Goal: Task Accomplishment & Management: Manage account settings

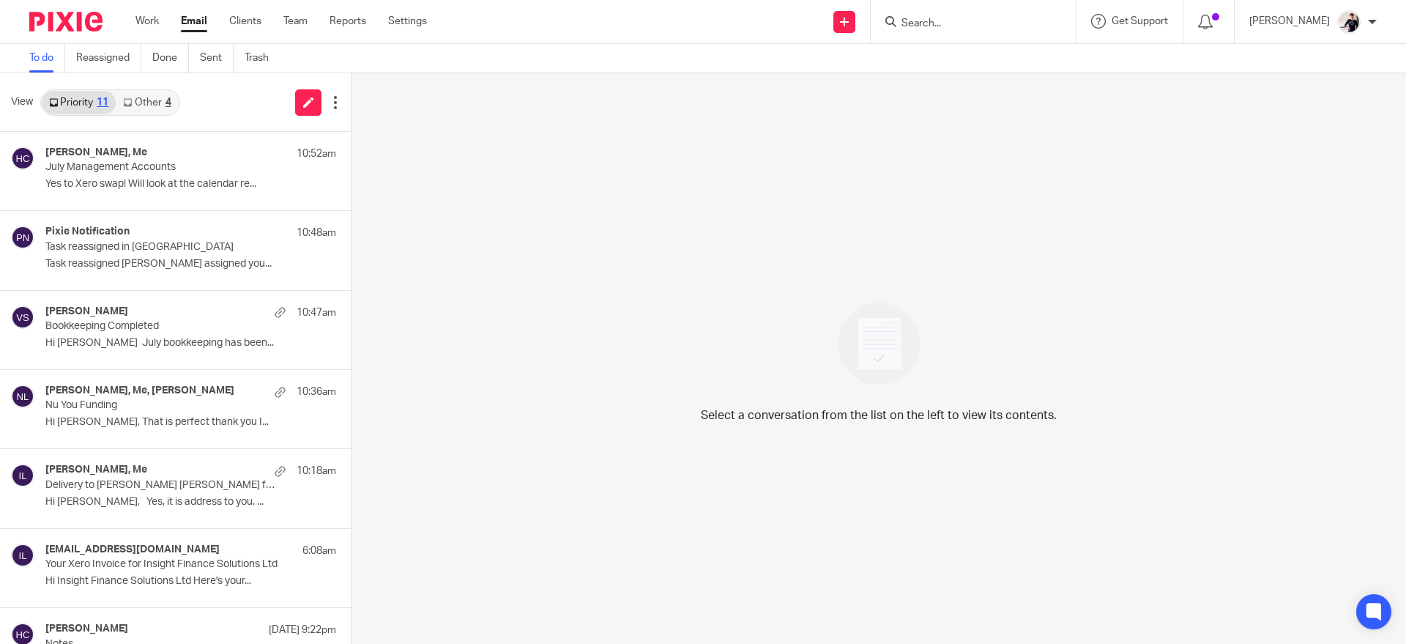
click at [158, 100] on link "Other 4" at bounding box center [147, 102] width 62 height 23
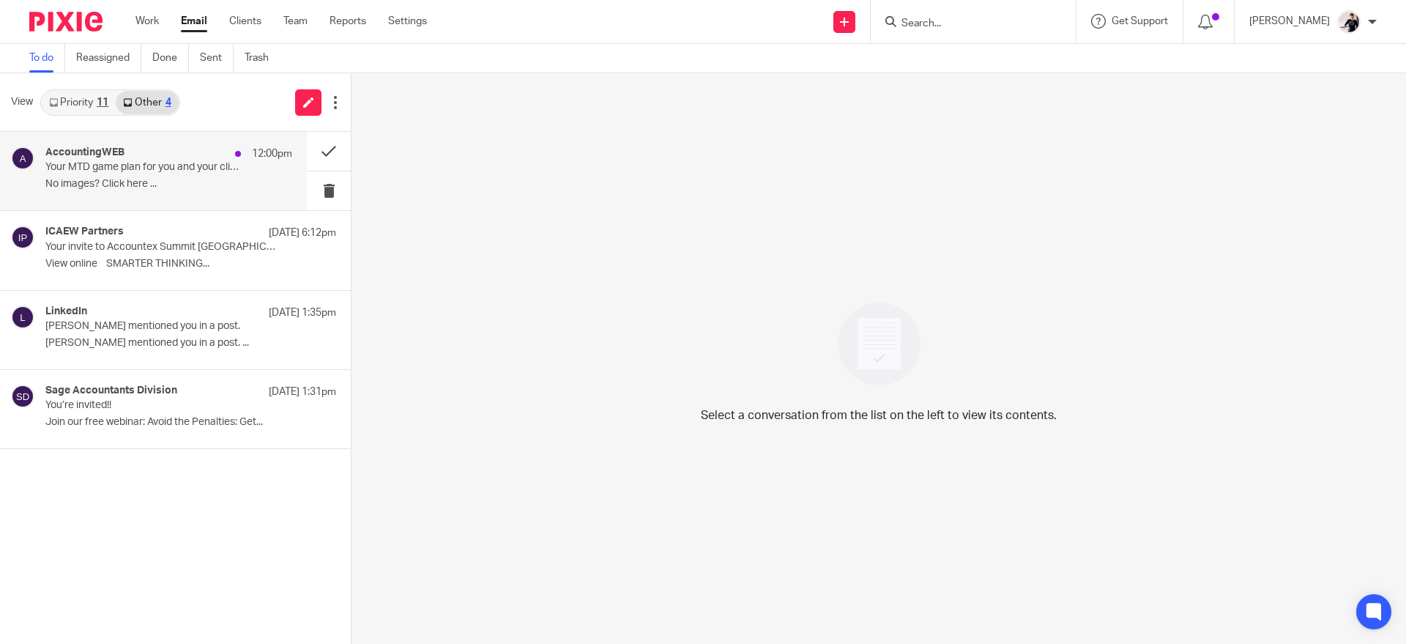
click at [160, 161] on p "Your MTD game plan for you and your clients" at bounding box center [144, 167] width 198 height 12
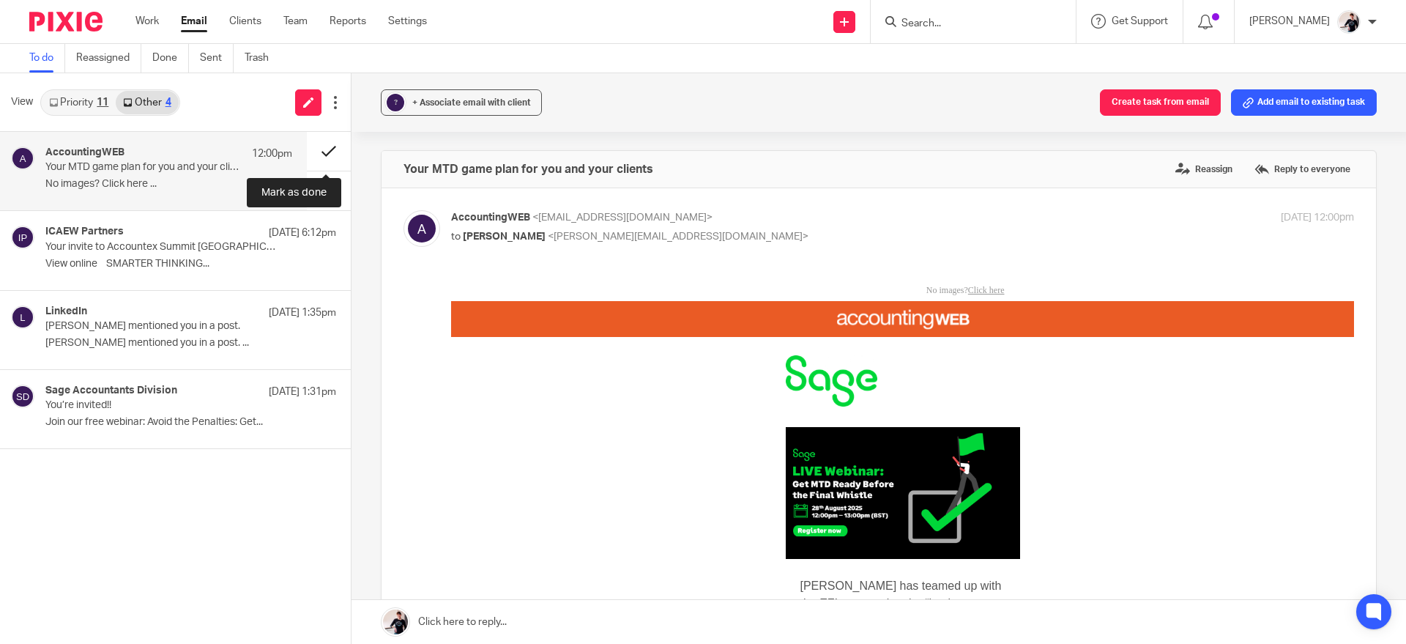
click at [337, 154] on button at bounding box center [329, 151] width 44 height 39
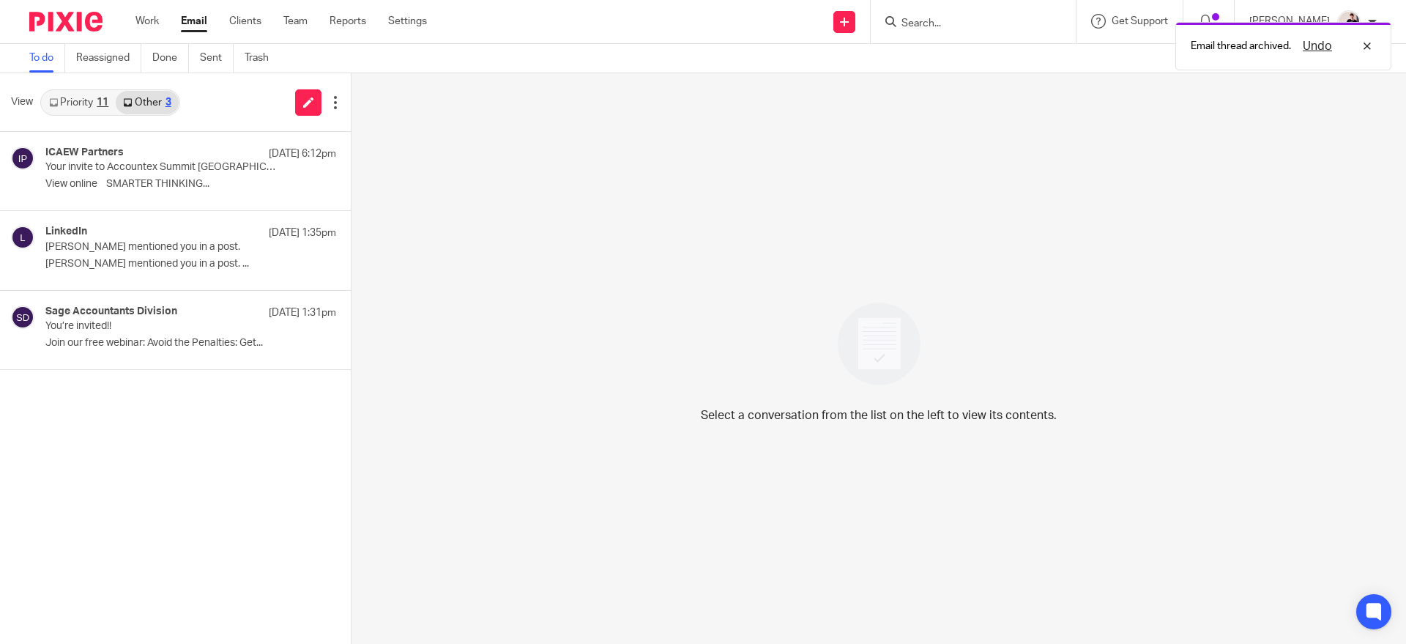
click at [95, 88] on div "View Priority 11 Other 3" at bounding box center [175, 102] width 351 height 59
click at [74, 107] on link "Priority 11" at bounding box center [79, 102] width 74 height 23
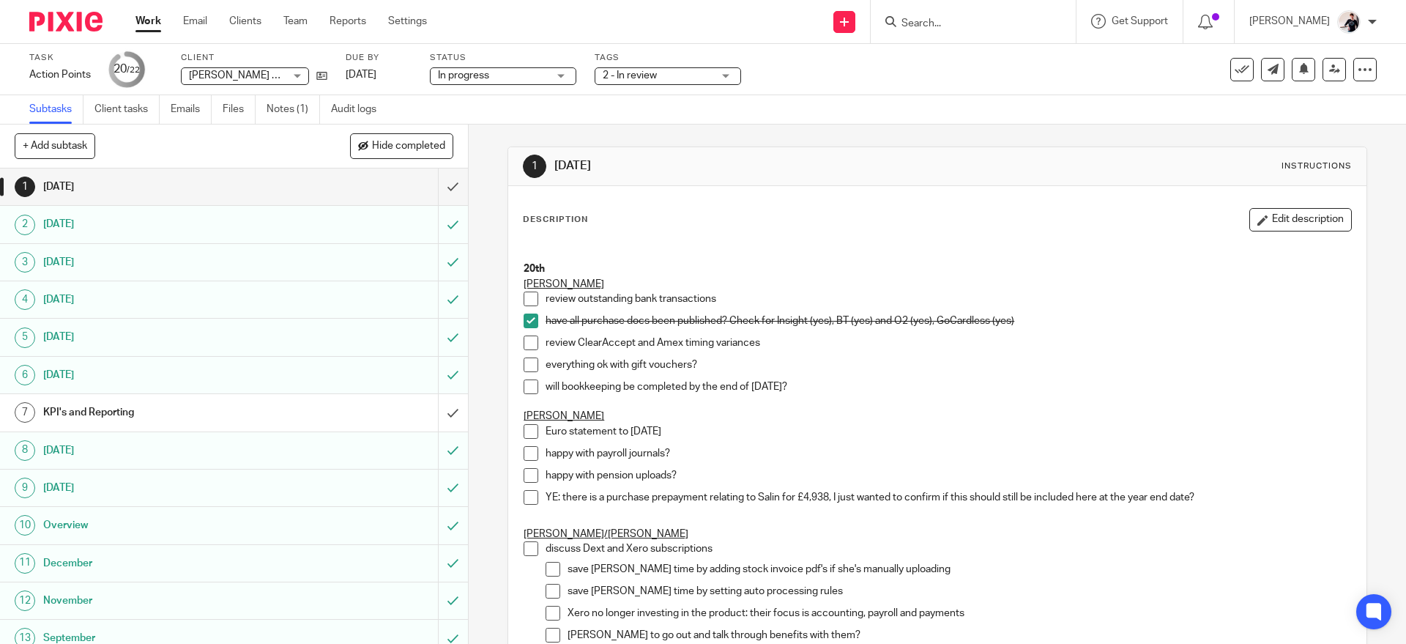
click at [524, 341] on span at bounding box center [531, 342] width 15 height 15
click at [526, 364] on span at bounding box center [531, 364] width 15 height 15
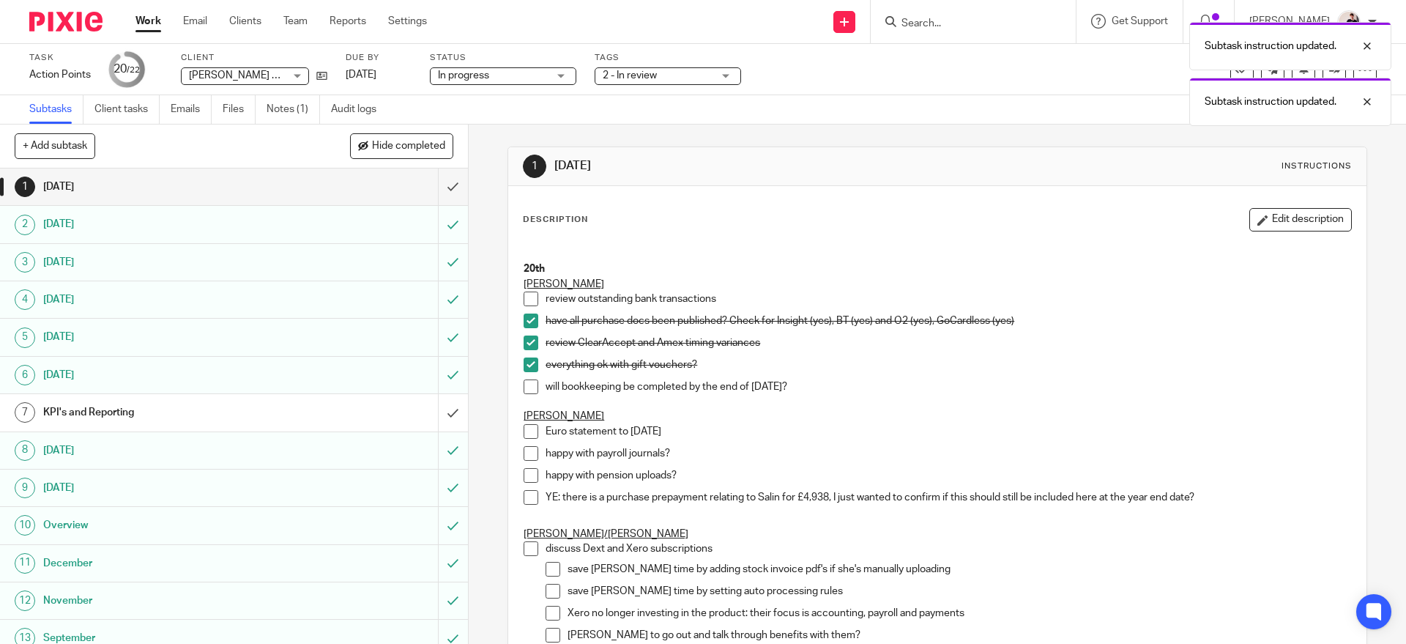
click at [528, 298] on span at bounding box center [531, 298] width 15 height 15
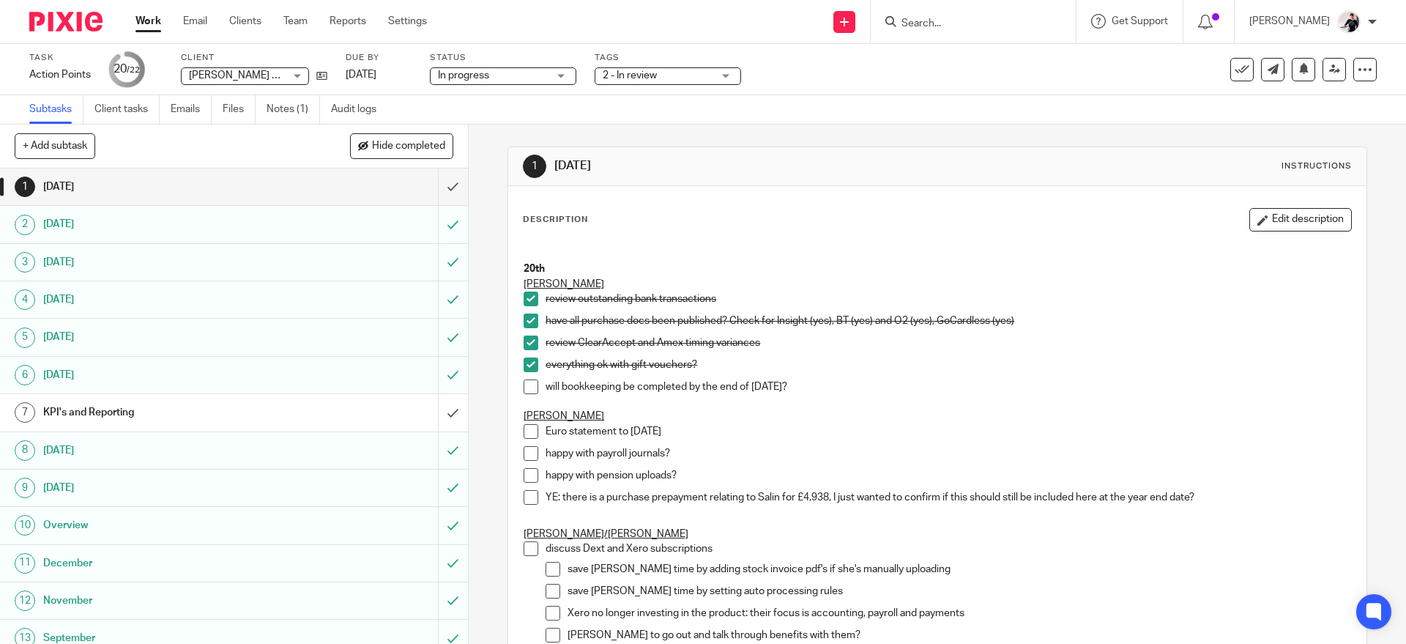
click at [532, 390] on span at bounding box center [531, 386] width 15 height 15
click at [1293, 220] on button "Edit description" at bounding box center [1300, 219] width 103 height 23
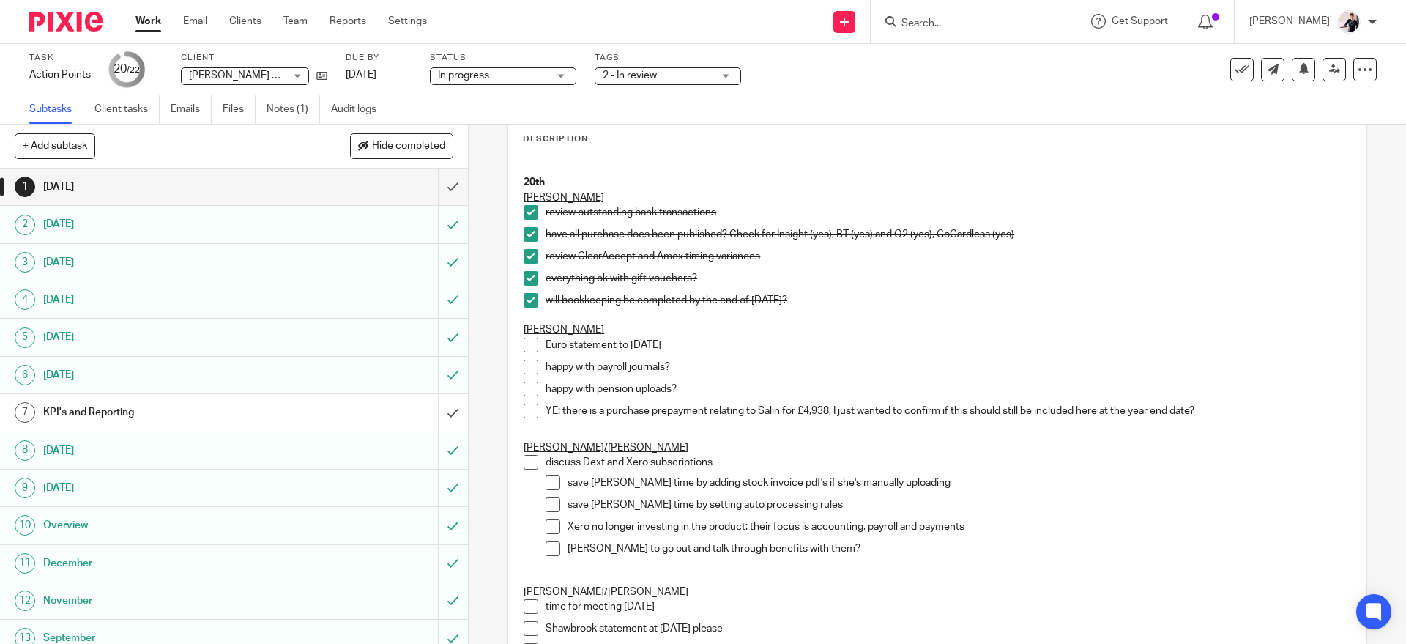
scroll to position [75, 0]
click at [666, 340] on p "Euro statement to [DATE]" at bounding box center [948, 344] width 805 height 15
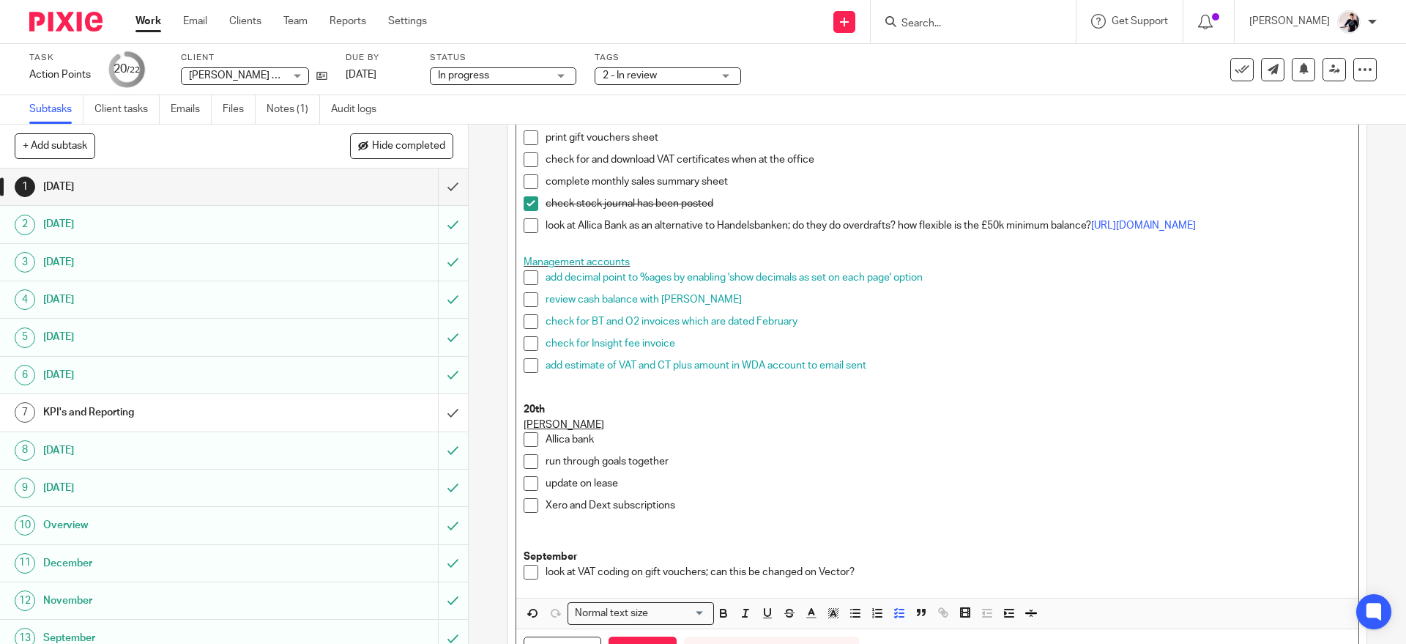
scroll to position [798, 0]
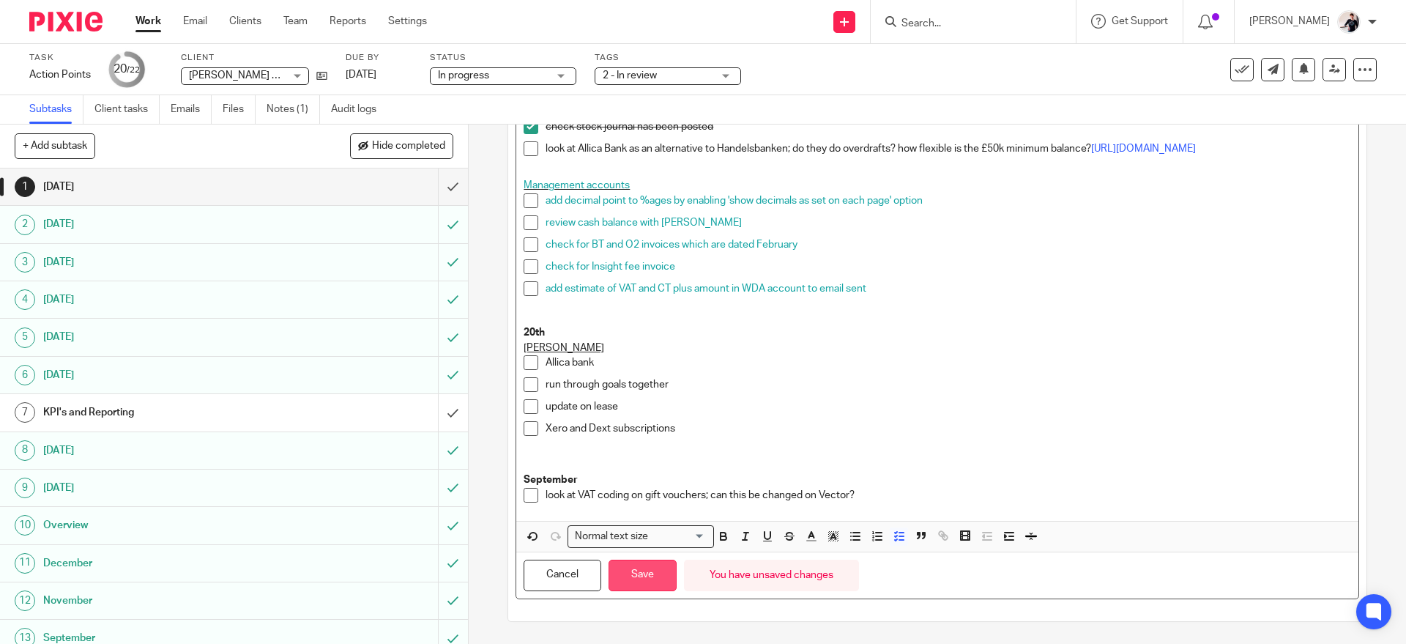
click at [641, 581] on button "Save" at bounding box center [643, 575] width 68 height 31
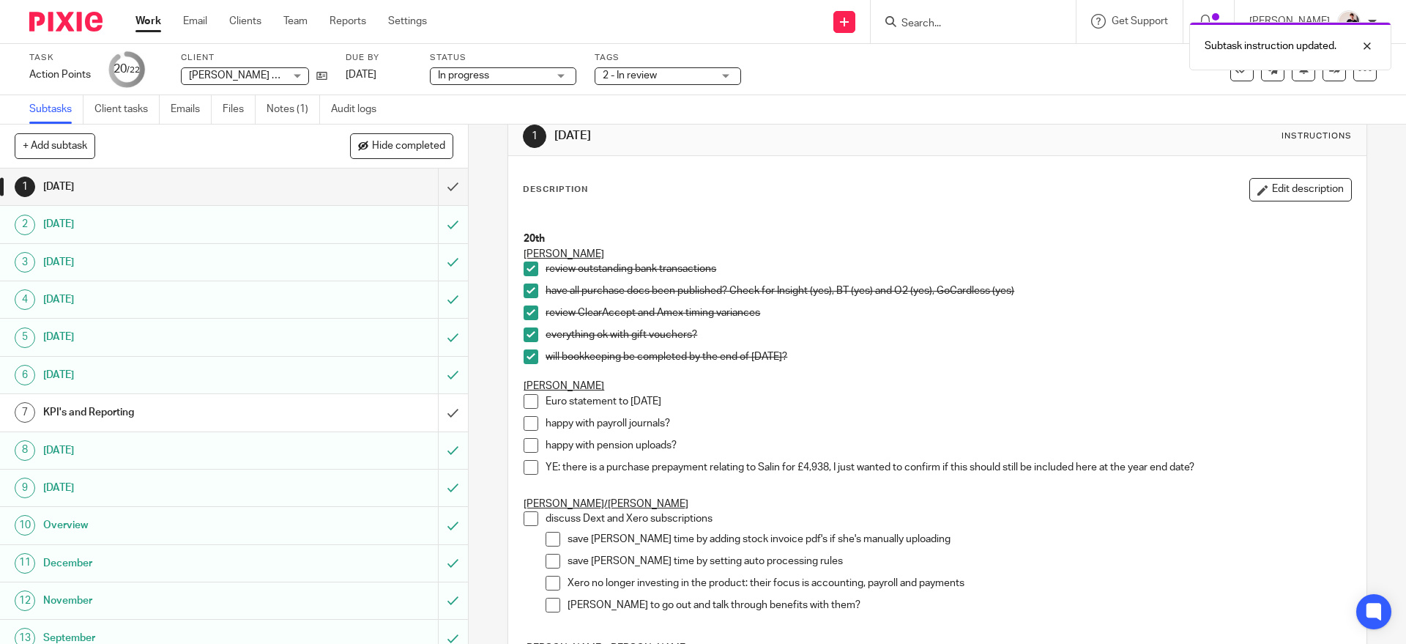
scroll to position [29, 0]
click at [527, 423] on span at bounding box center [531, 424] width 15 height 15
click at [531, 439] on li "happy with pension uploads?" at bounding box center [937, 450] width 827 height 22
click at [526, 447] on span at bounding box center [531, 446] width 15 height 15
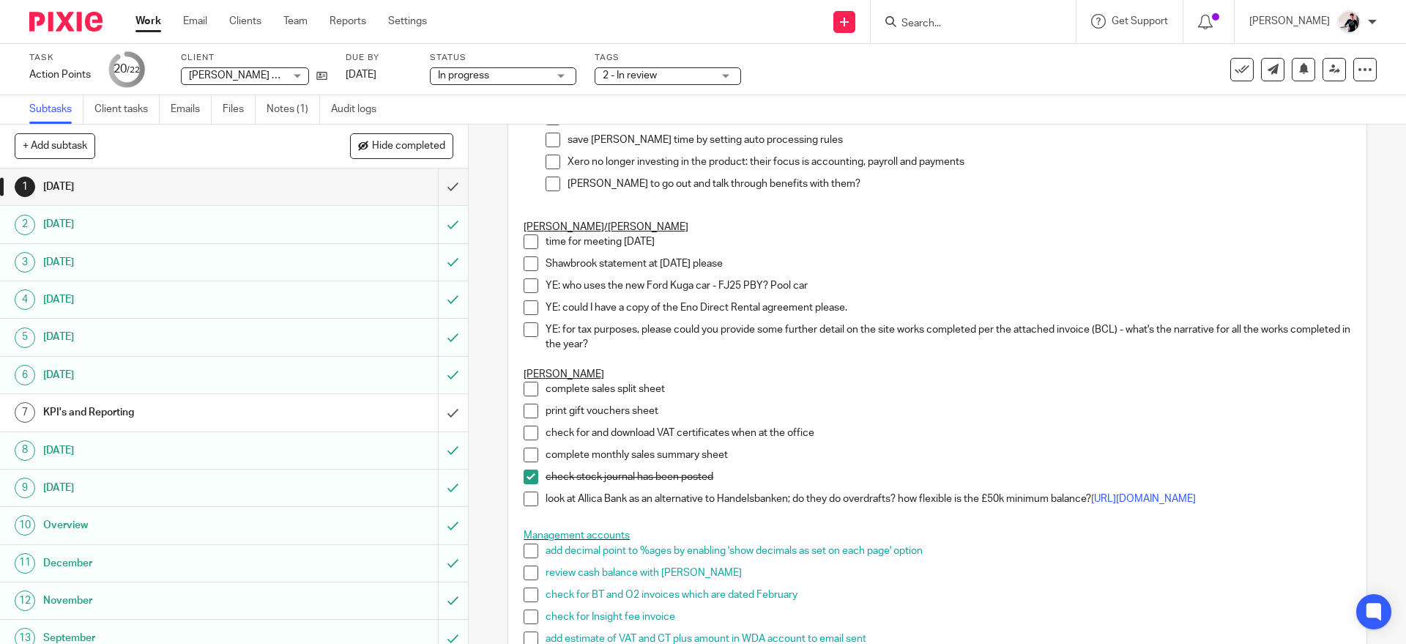
scroll to position [494, 0]
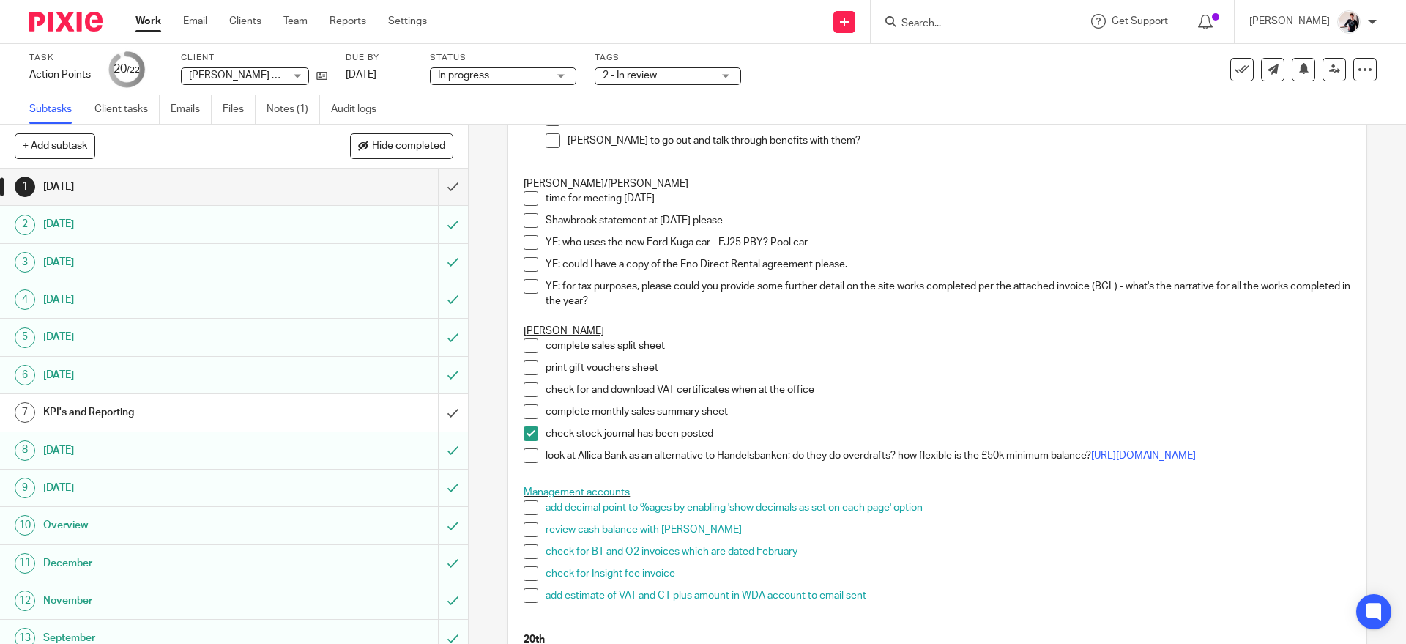
click at [524, 344] on span at bounding box center [531, 345] width 15 height 15
click at [528, 368] on span at bounding box center [531, 367] width 15 height 15
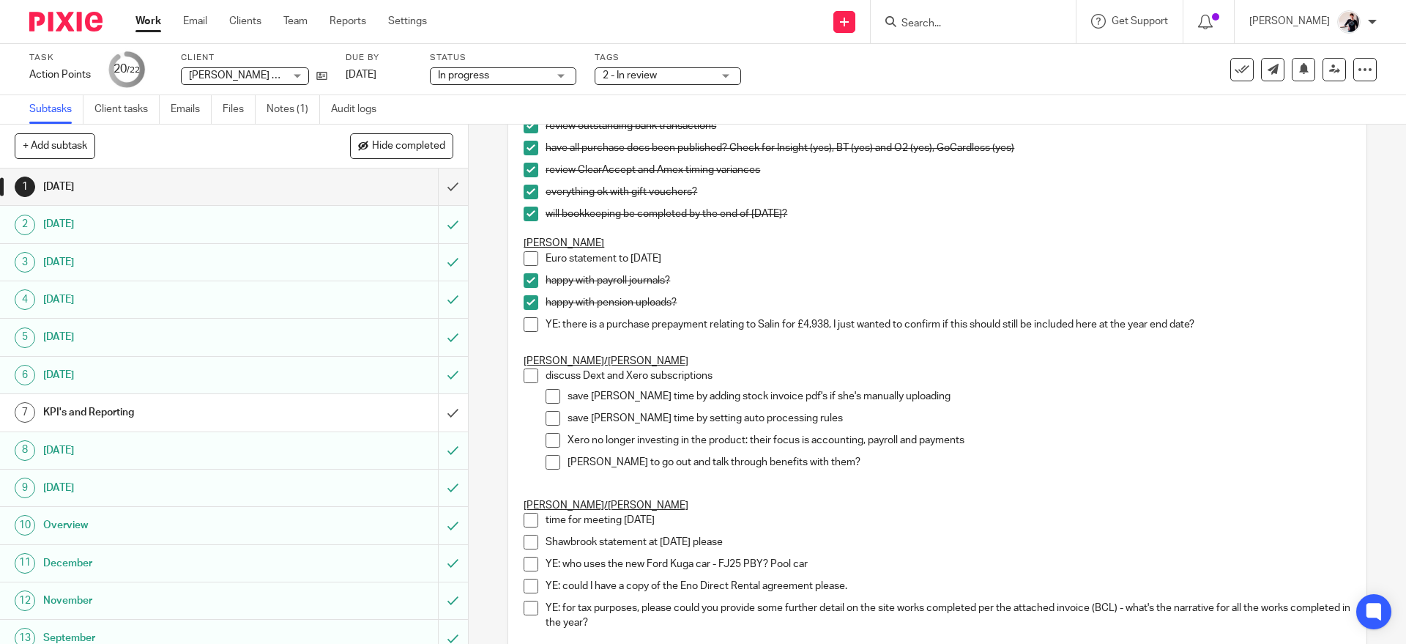
scroll to position [0, 0]
